Goal: Connect with others: Connect with others

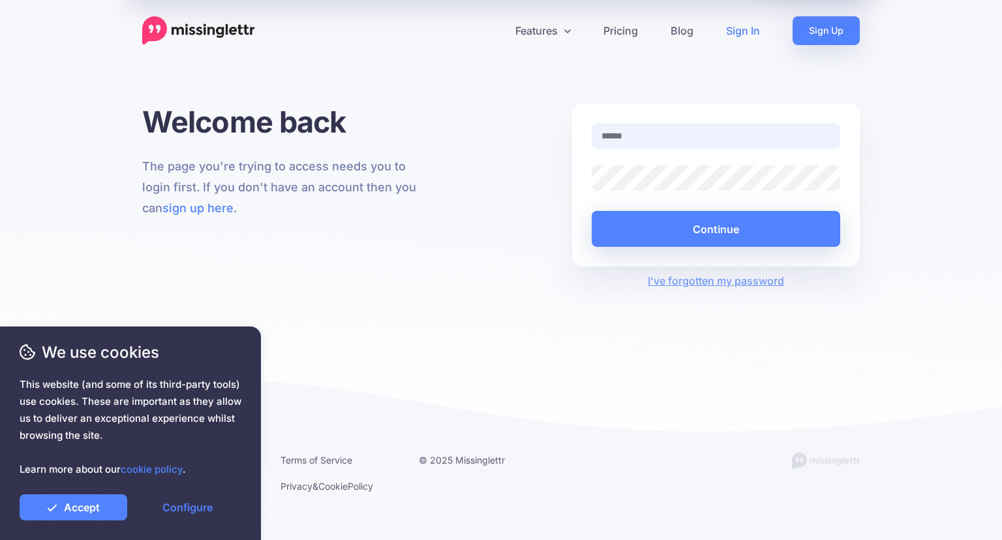
click at [705, 135] on input "text" at bounding box center [716, 135] width 249 height 25
type input "**********"
click at [592, 211] on button "Continue" at bounding box center [716, 229] width 249 height 36
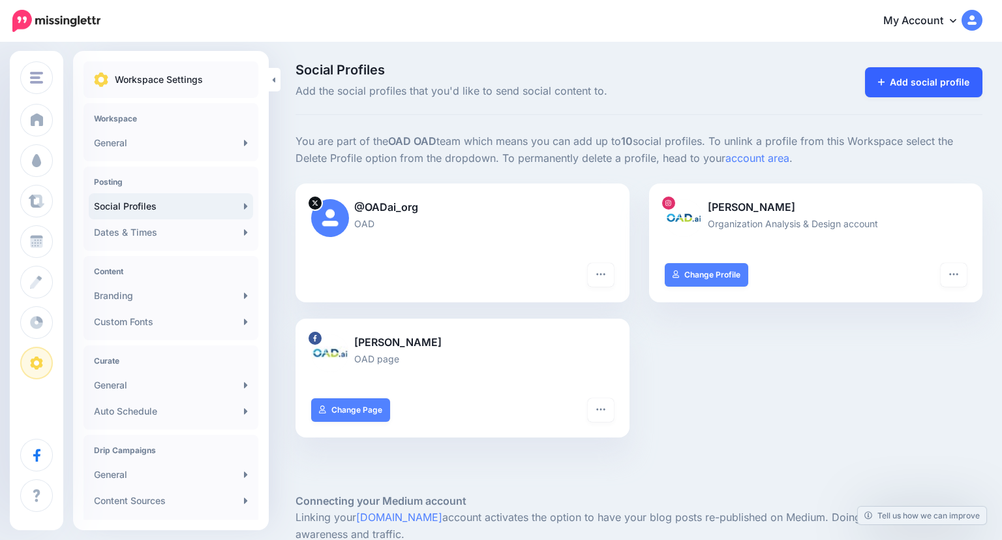
click at [925, 84] on link "Add social profile" at bounding box center [924, 82] width 118 height 30
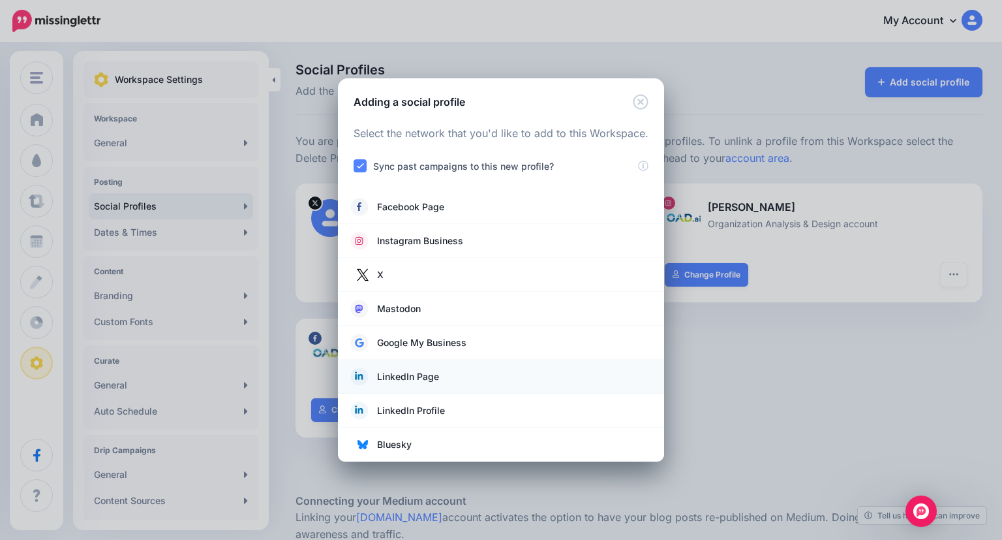
click at [418, 390] on li "LinkedIn Page" at bounding box center [501, 376] width 326 height 34
click at [419, 377] on span "LinkedIn Page" at bounding box center [408, 377] width 62 height 16
